Goal: Information Seeking & Learning: Learn about a topic

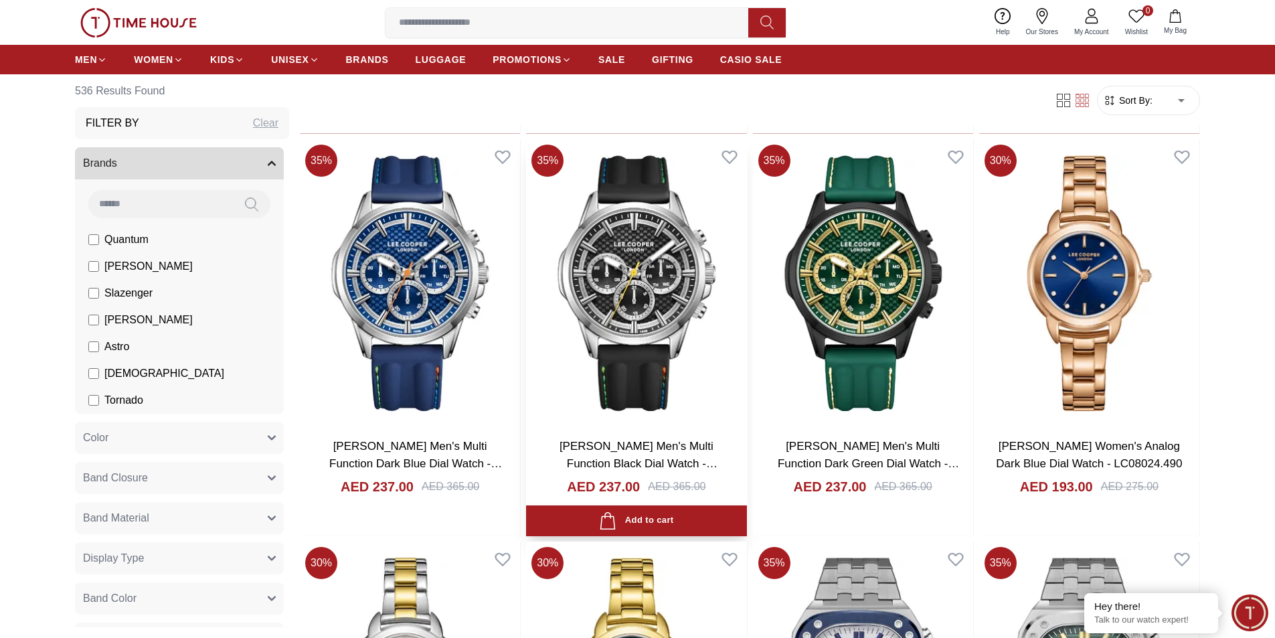
scroll to position [1874, 0]
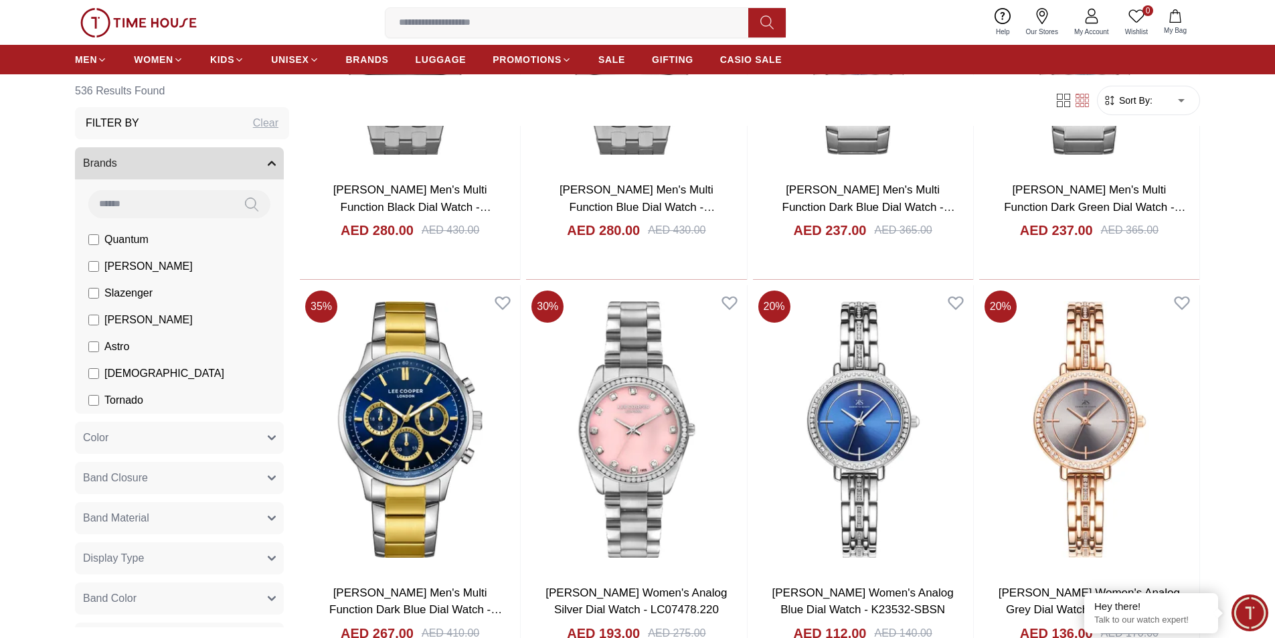
scroll to position [2810, 0]
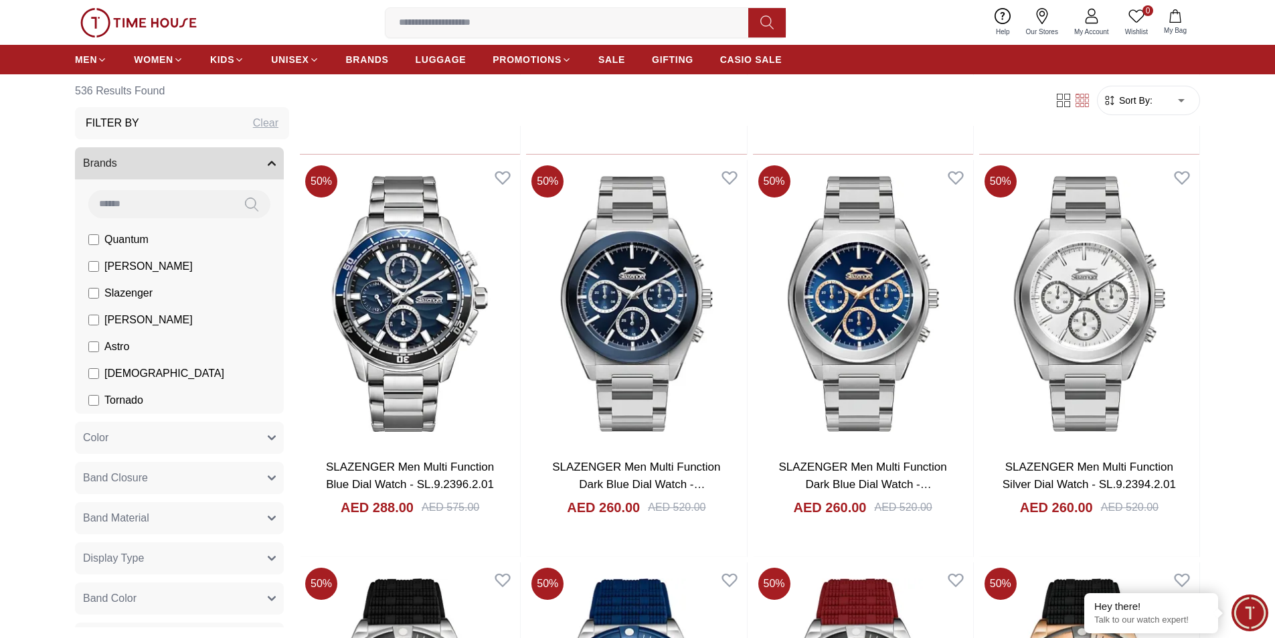
scroll to position [4550, 0]
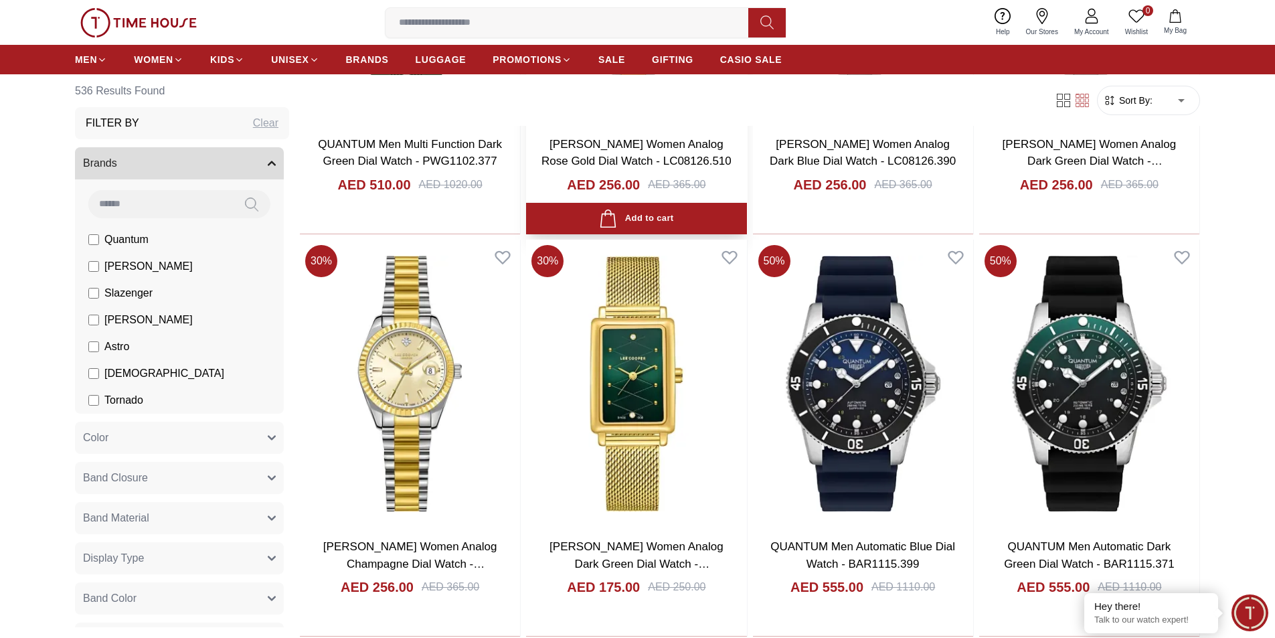
scroll to position [6825, 0]
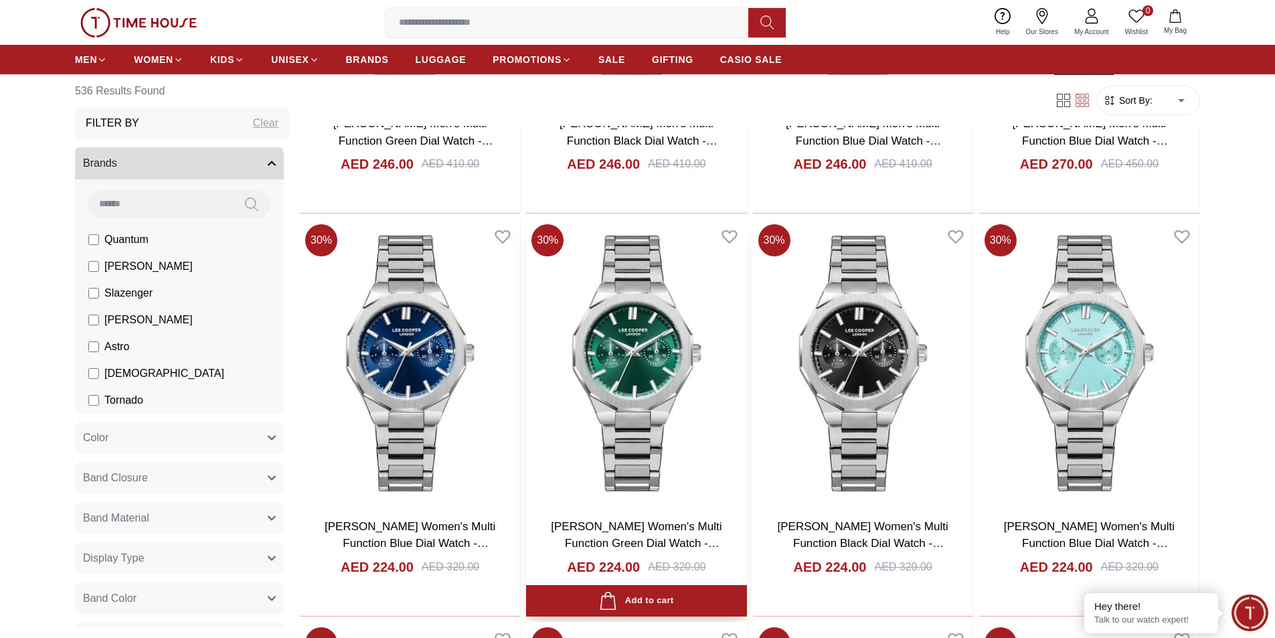
scroll to position [10973, 0]
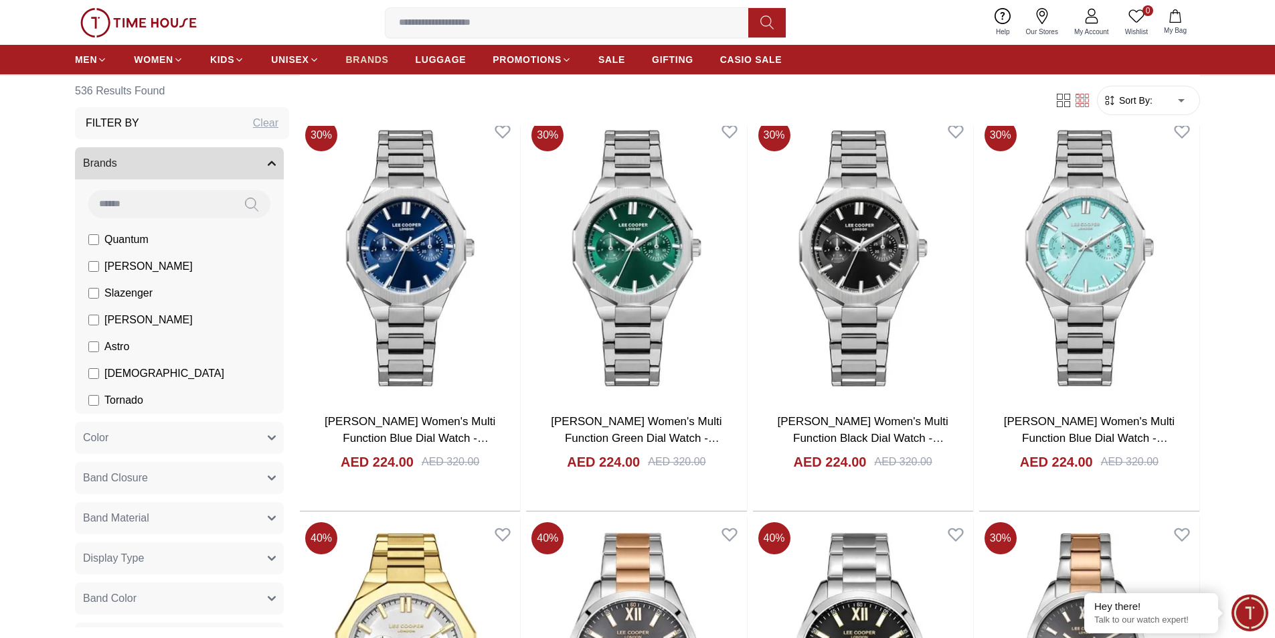
click at [383, 60] on span "BRANDS" at bounding box center [367, 59] width 43 height 13
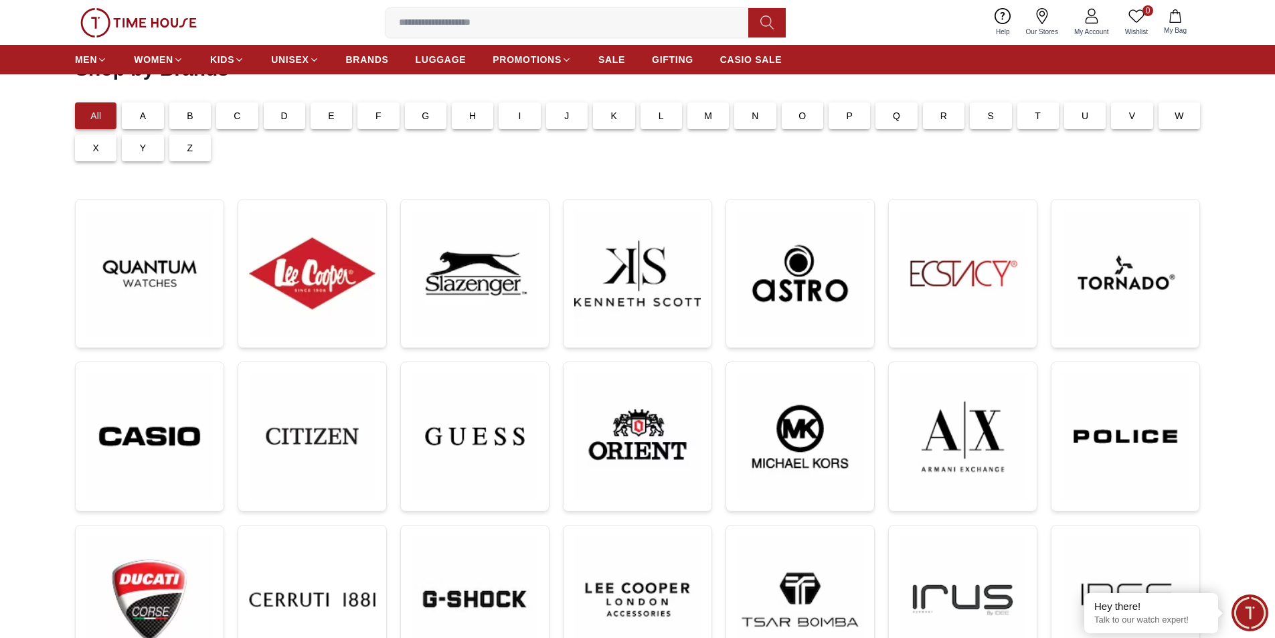
scroll to position [67, 0]
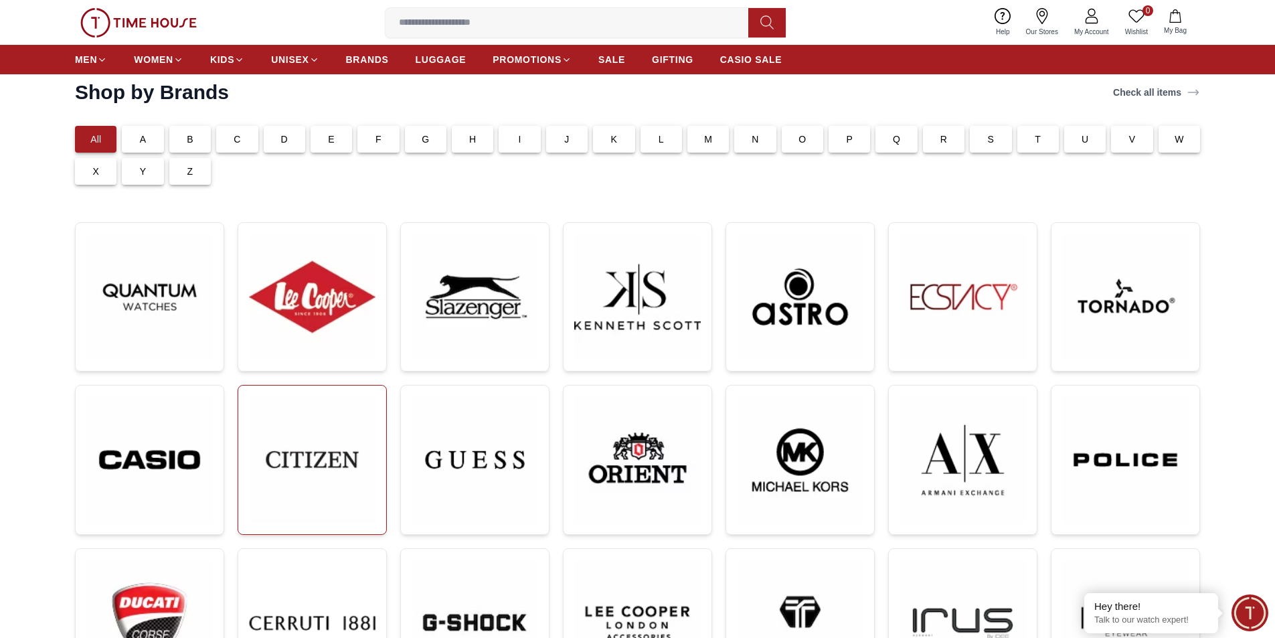
click at [333, 468] on img at bounding box center [312, 459] width 126 height 126
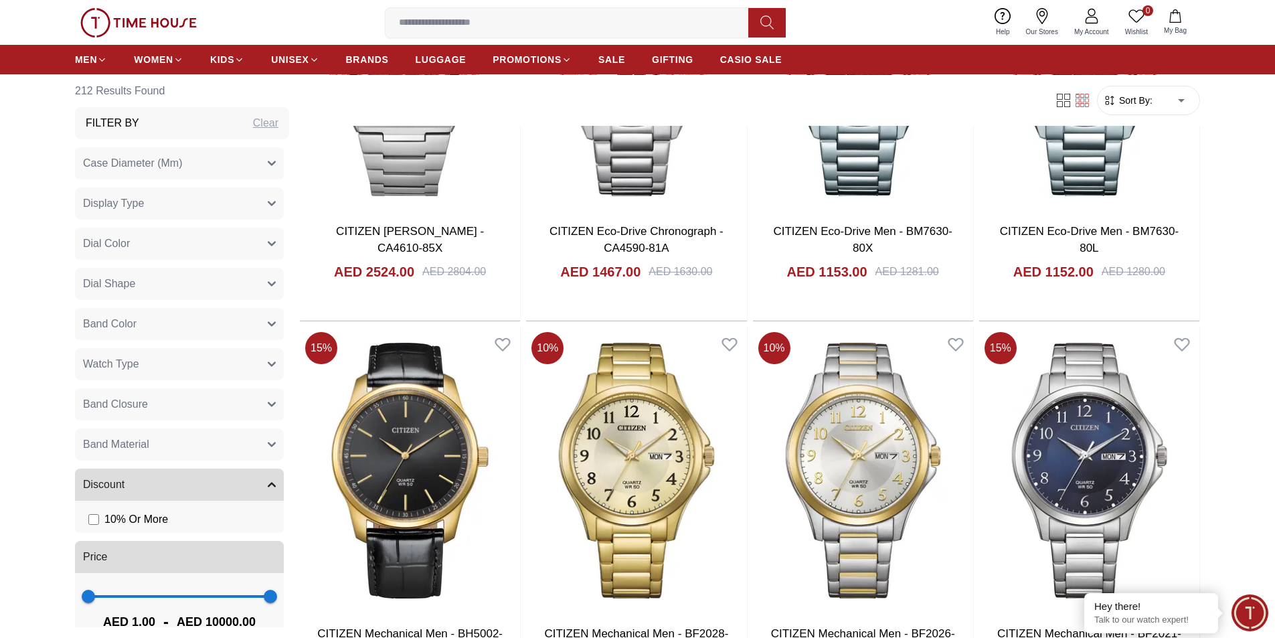
scroll to position [1673, 0]
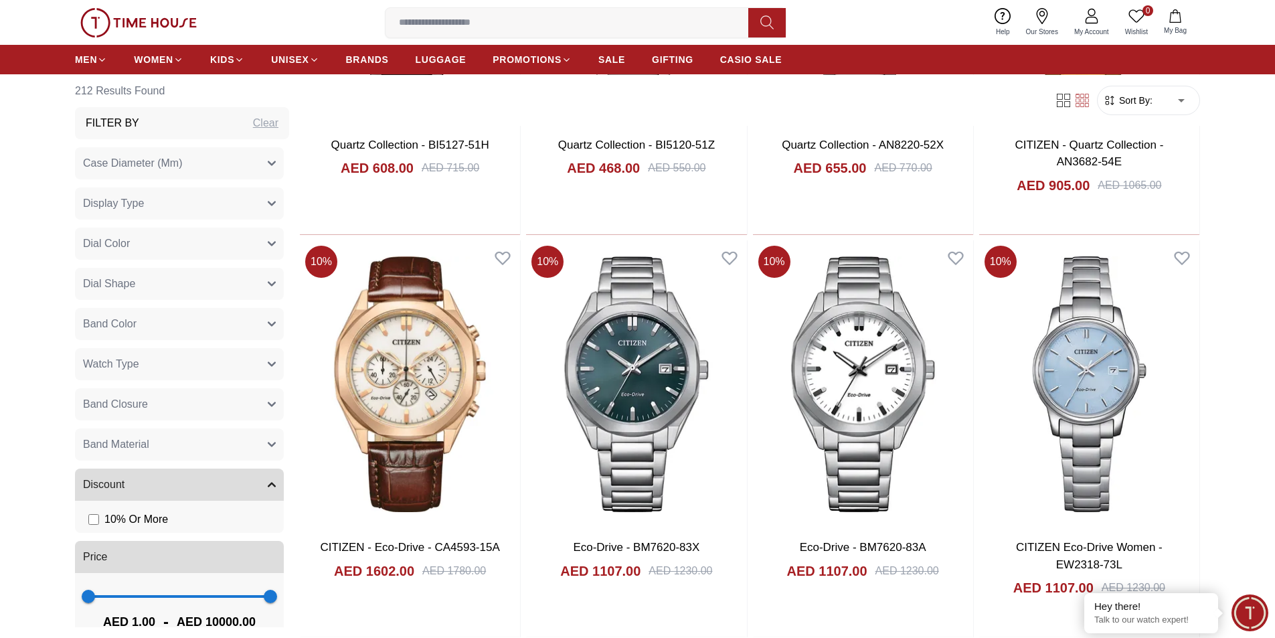
scroll to position [4149, 0]
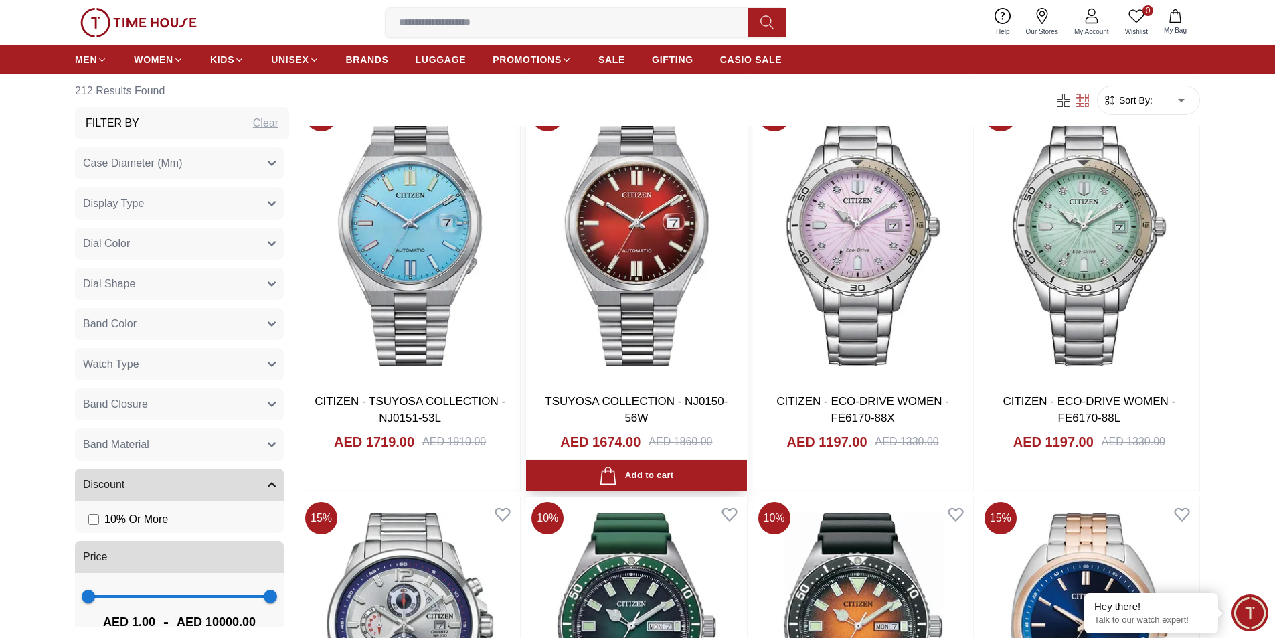
scroll to position [5487, 0]
